Goal: Browse casually

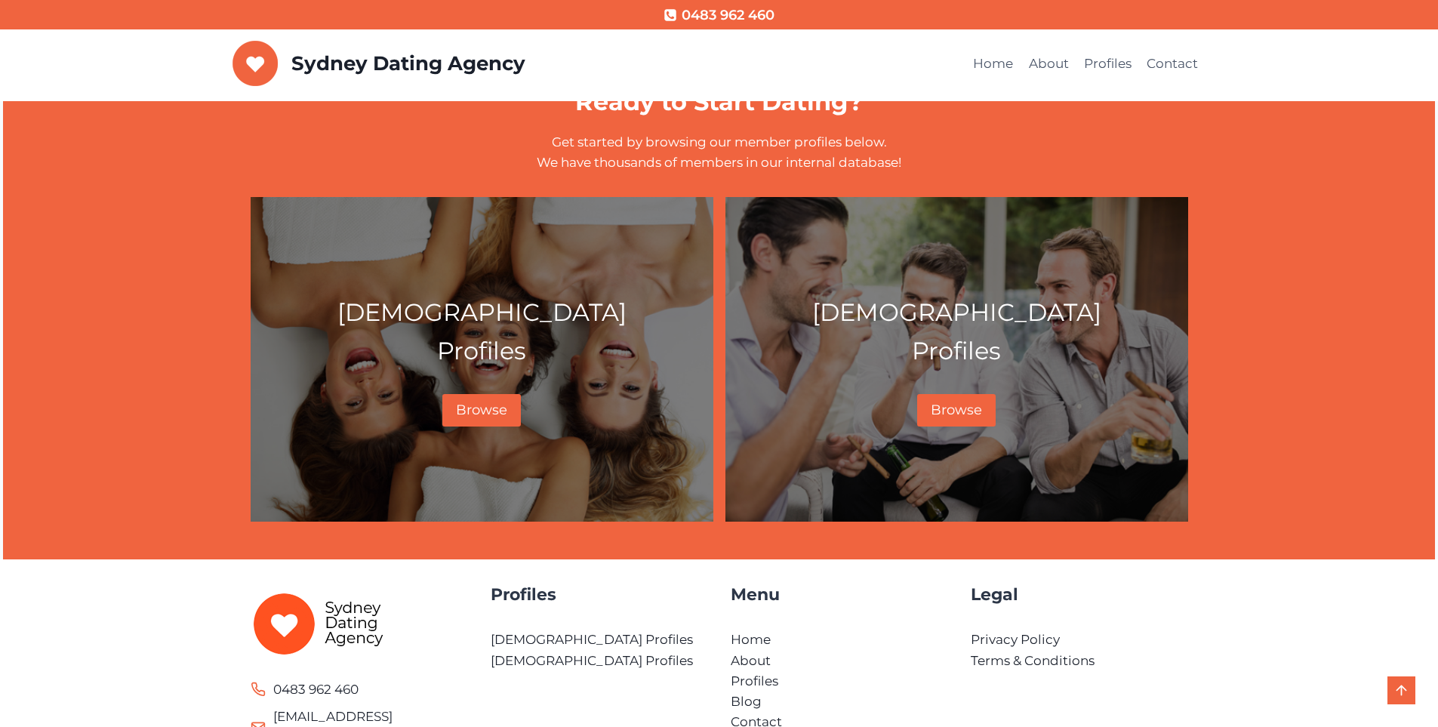
scroll to position [660, 0]
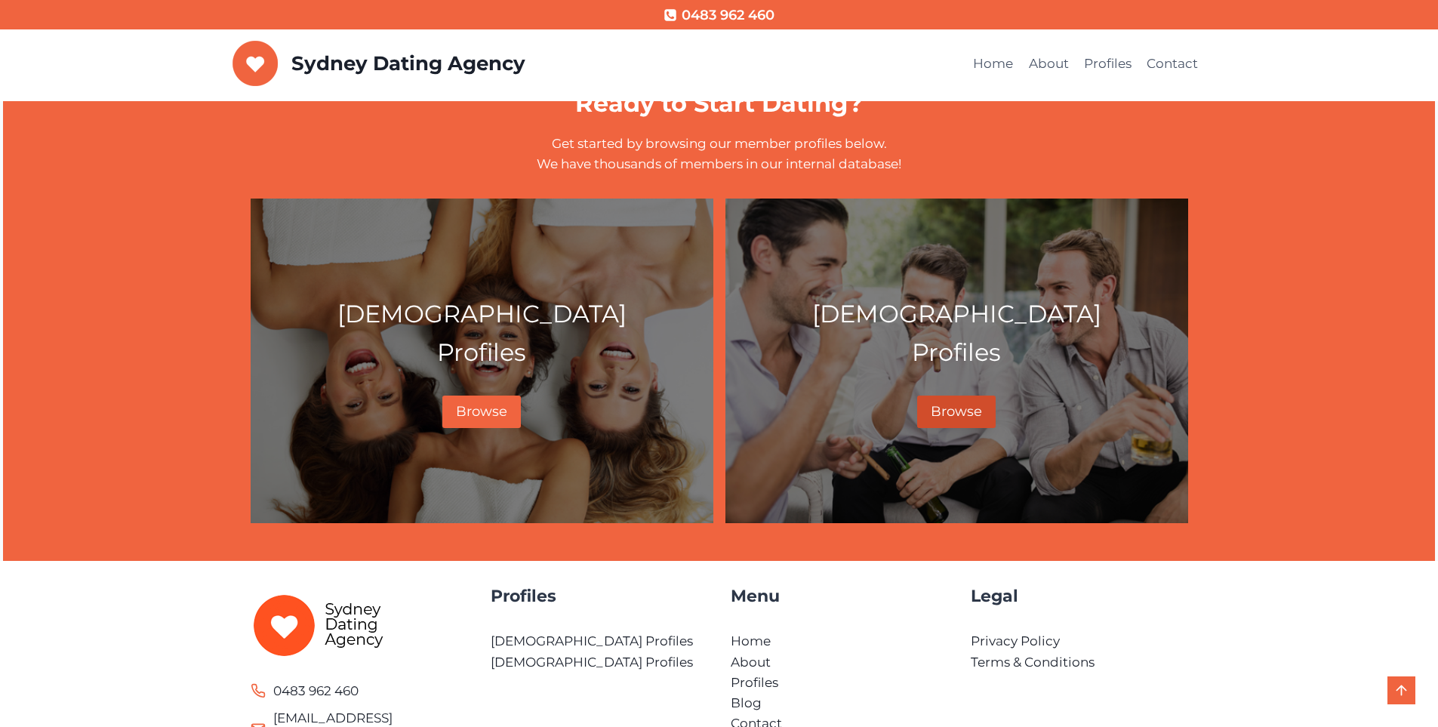
click at [949, 408] on span "Browse" at bounding box center [956, 411] width 51 height 17
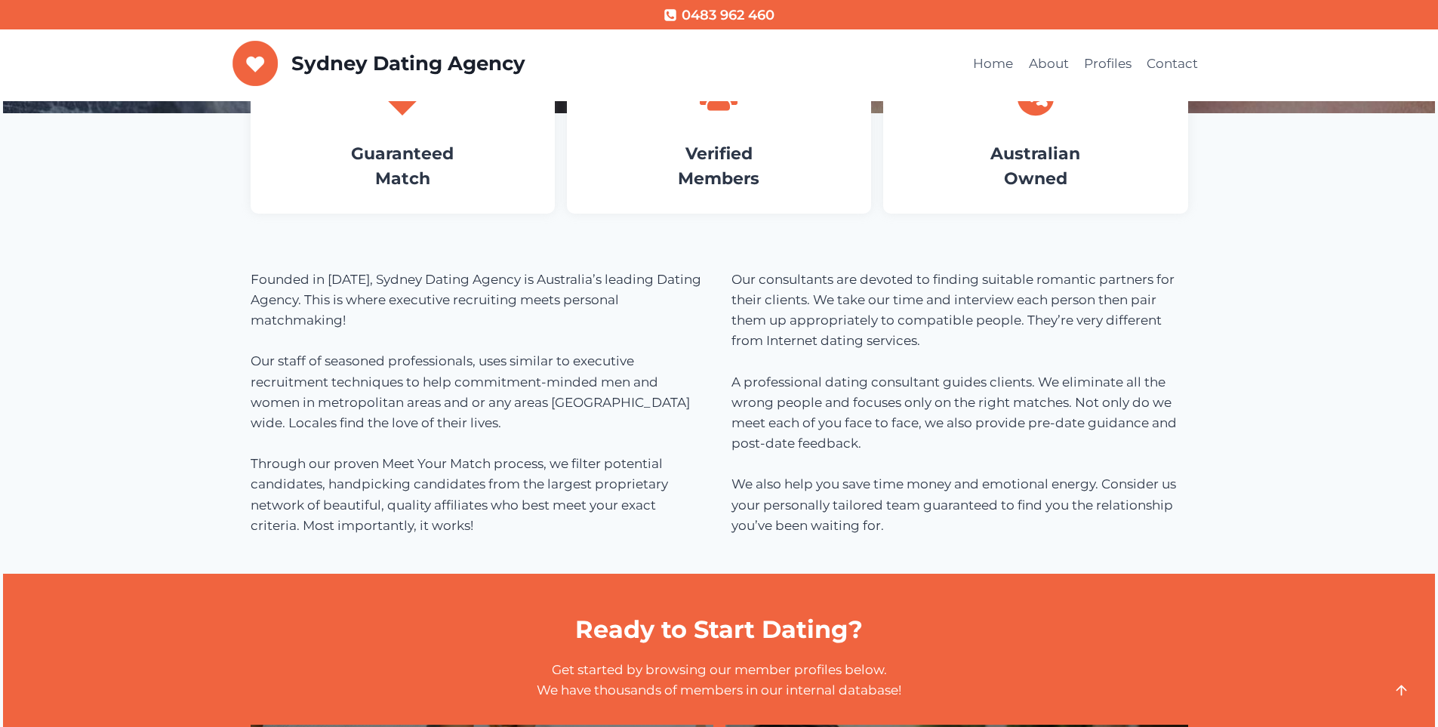
scroll to position [131, 0]
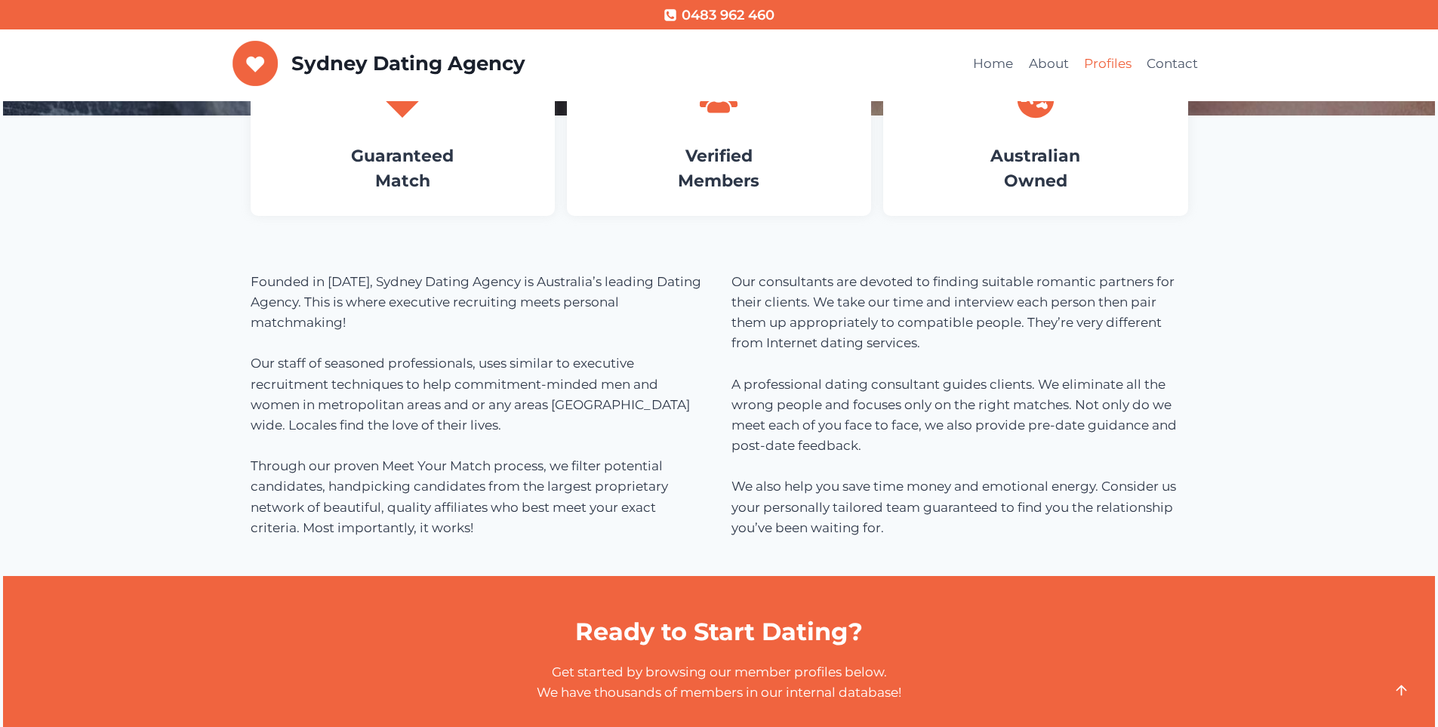
click at [1097, 66] on link "Profiles" at bounding box center [1108, 64] width 63 height 36
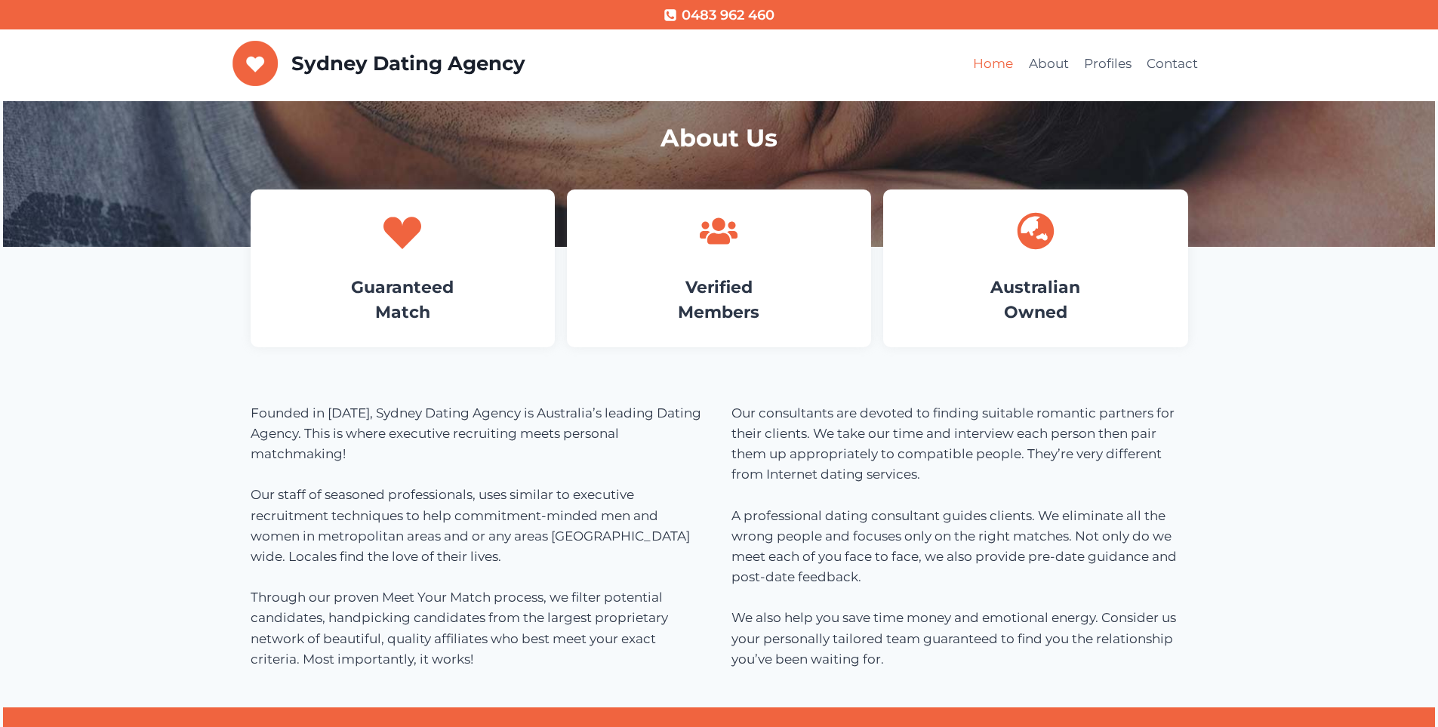
click at [987, 61] on link "Home" at bounding box center [993, 64] width 55 height 36
click at [254, 57] on img at bounding box center [256, 63] width 46 height 45
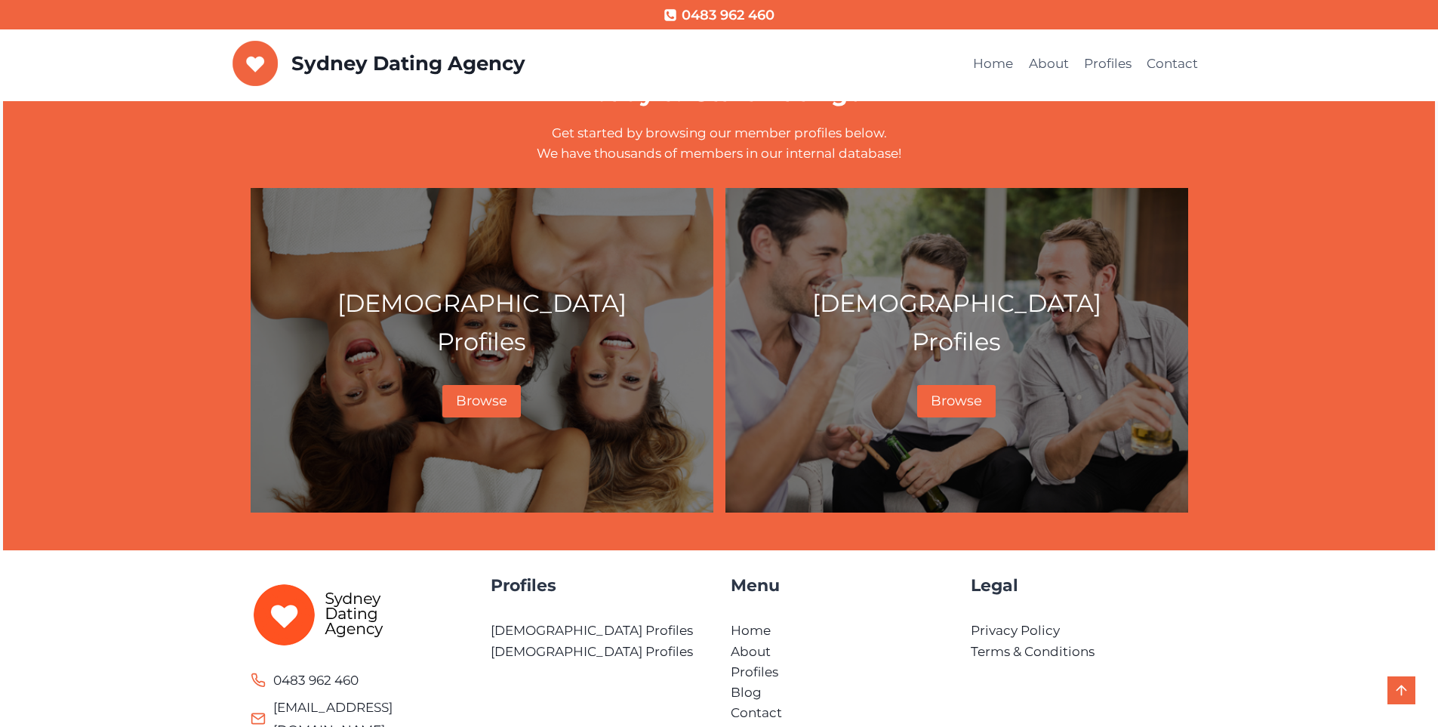
scroll to position [755, 0]
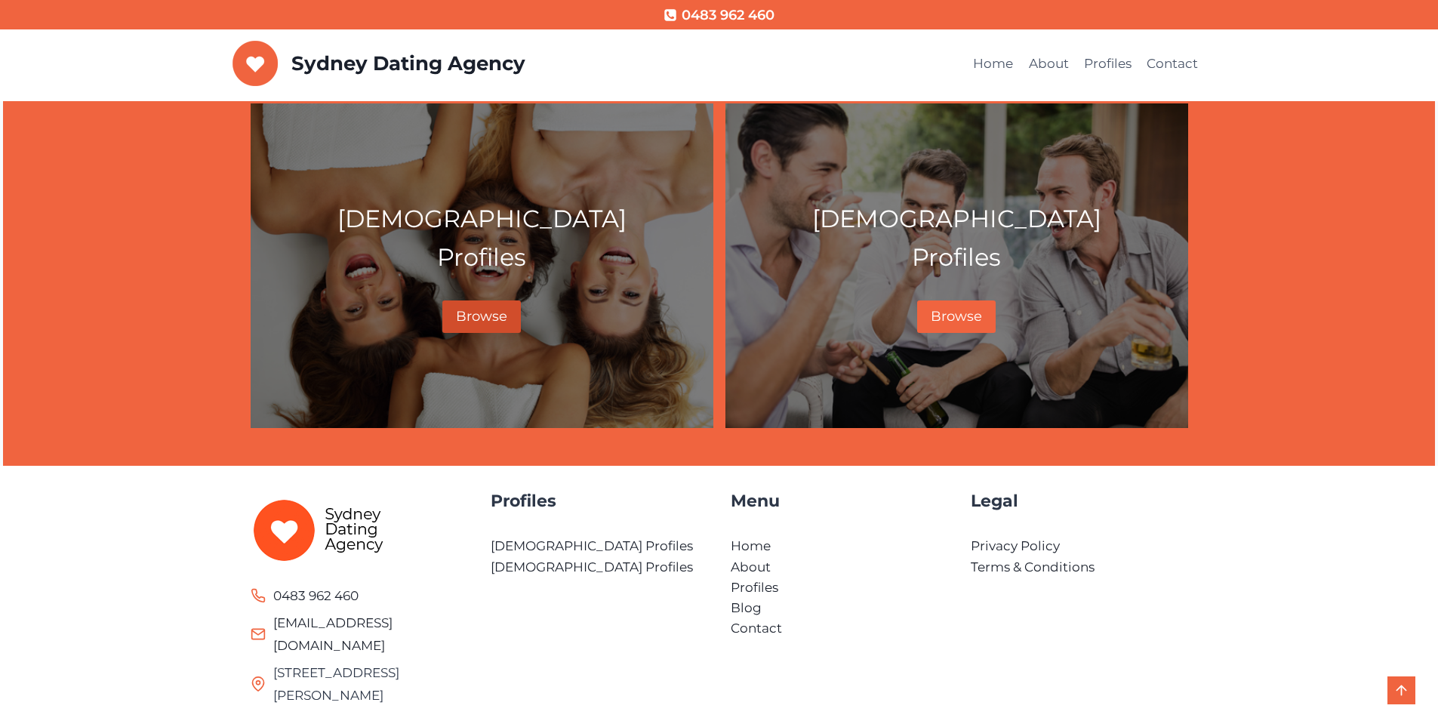
click at [483, 316] on span "Browse" at bounding box center [481, 316] width 51 height 17
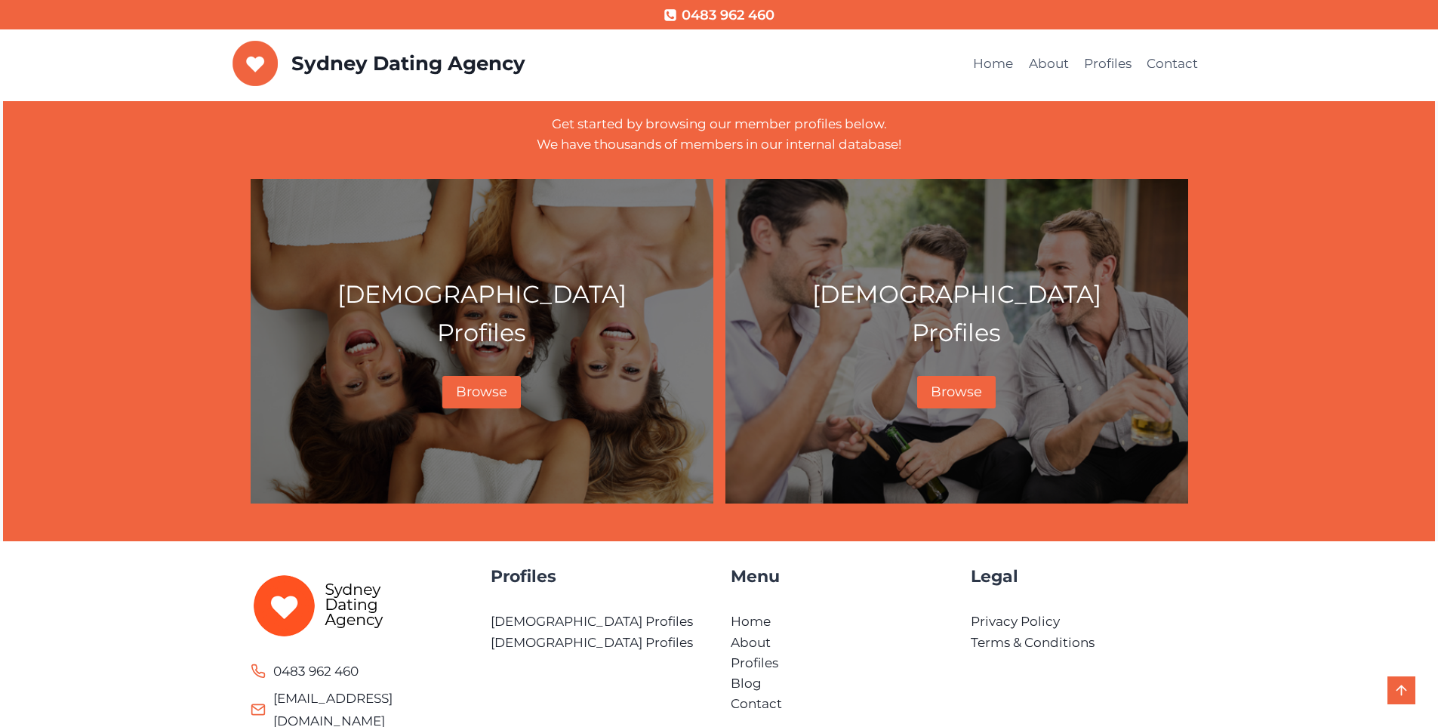
scroll to position [755, 0]
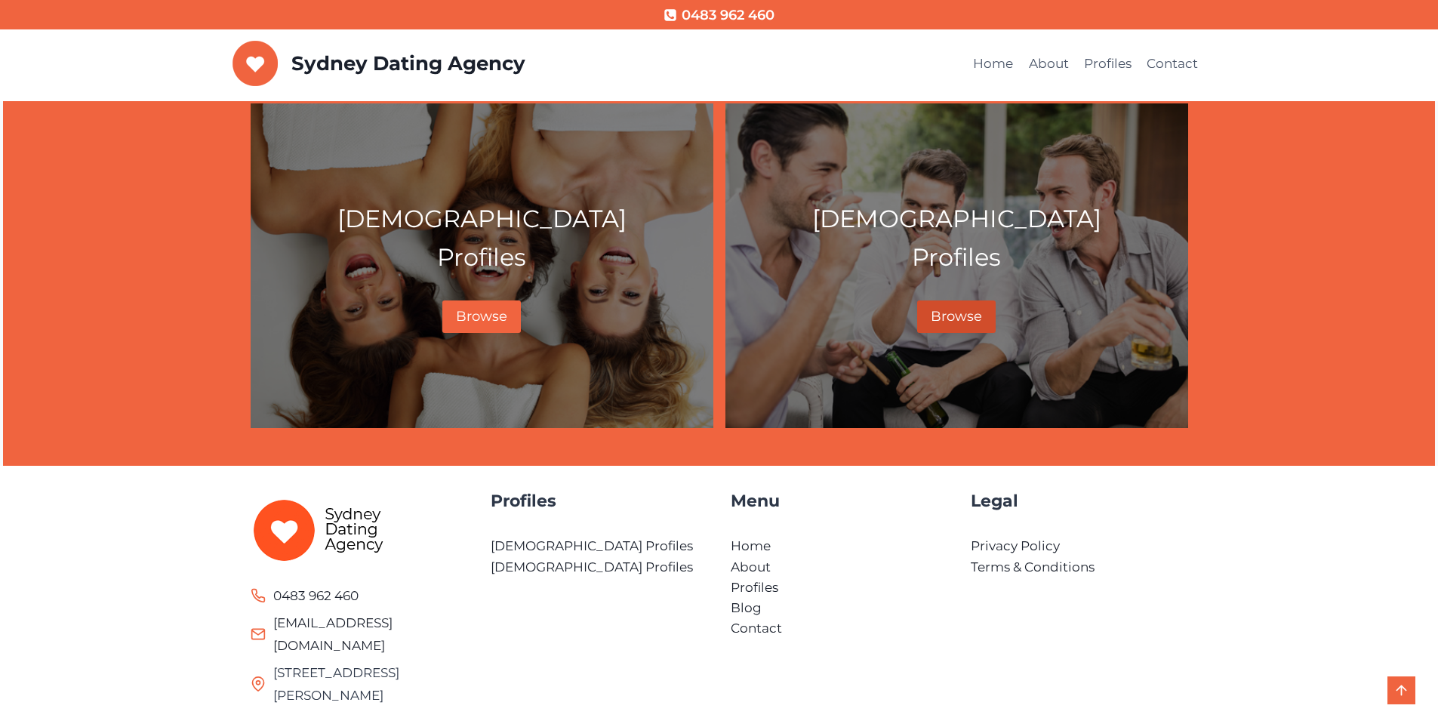
click at [941, 328] on link "Browse" at bounding box center [956, 316] width 79 height 32
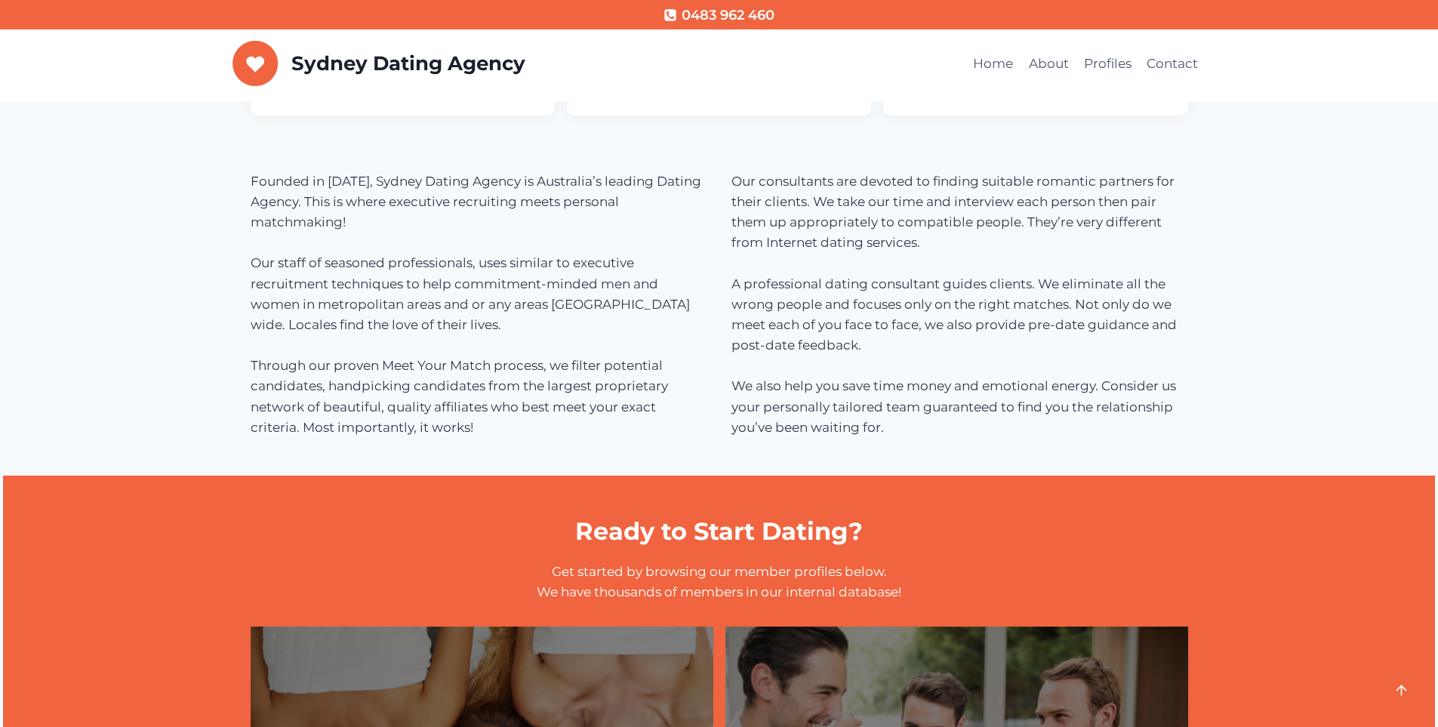
scroll to position [226, 0]
